Goal: Information Seeking & Learning: Learn about a topic

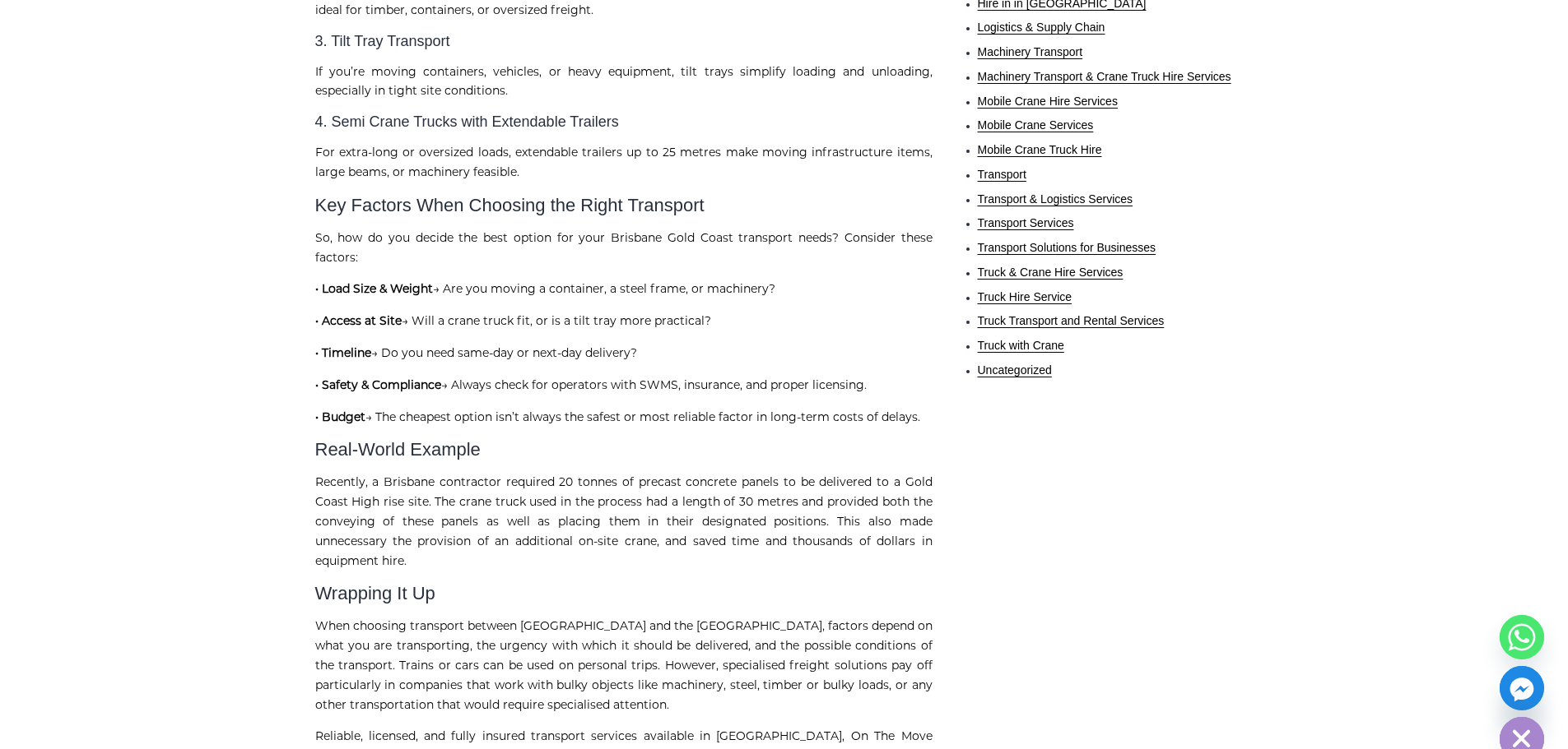
scroll to position [1975, 0]
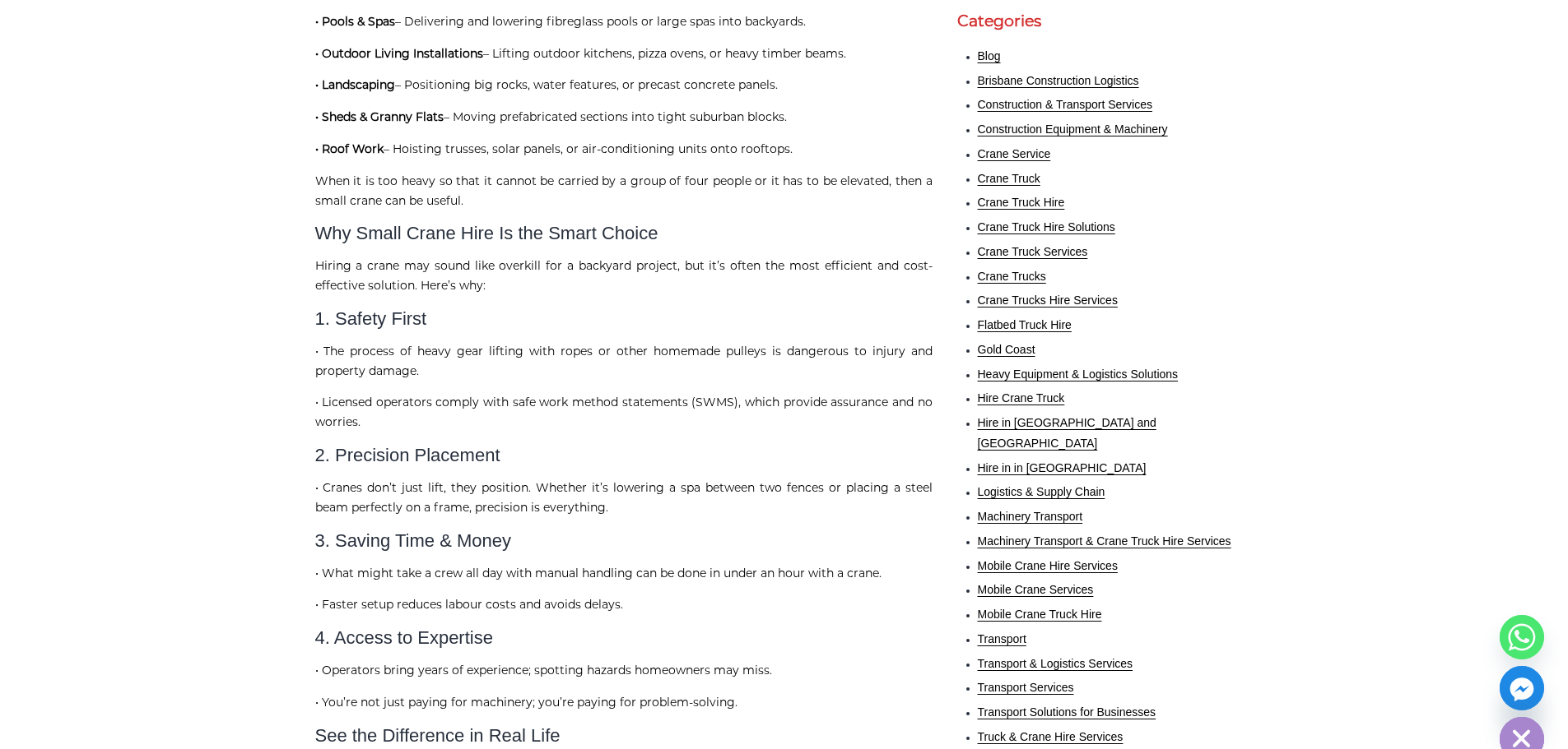
scroll to position [1152, 0]
